Goal: Find specific page/section: Find specific page/section

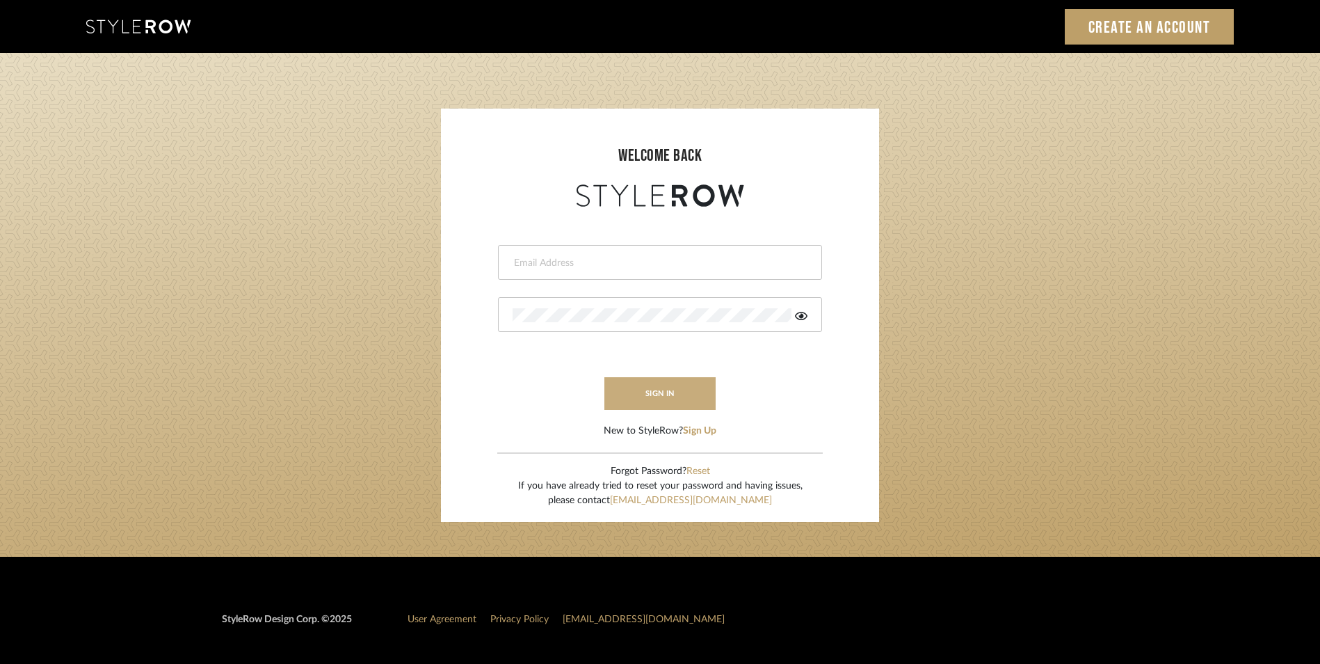
type input "daisy@dbdaisy.com"
click at [681, 385] on button "sign in" at bounding box center [659, 393] width 111 height 33
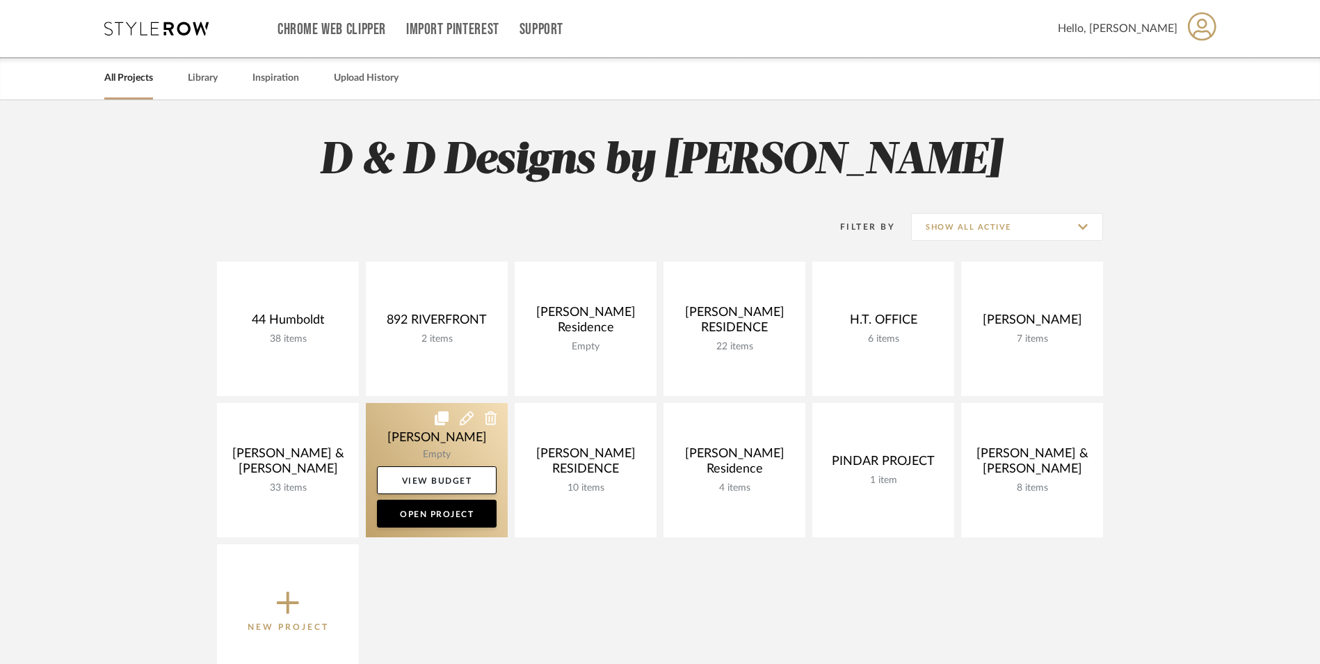
click at [433, 459] on link at bounding box center [437, 470] width 142 height 134
